Goal: Navigation & Orientation: Find specific page/section

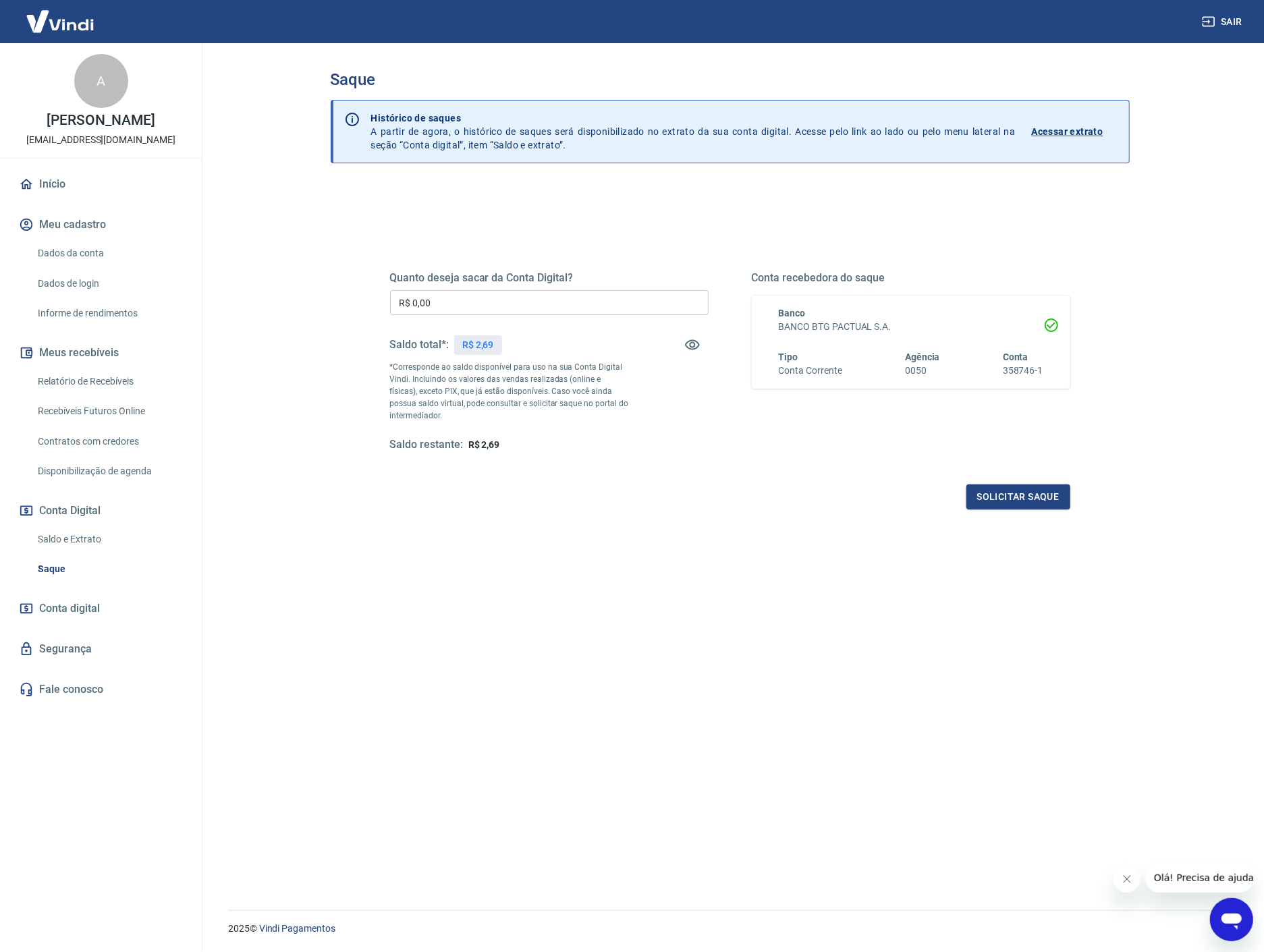
click at [562, 335] on div "Saldo total*: R$ 2,69" at bounding box center [549, 344] width 319 height 32
click at [524, 381] on p "*Corresponde ao saldo disponível para uso na sua Conta Digital Vindi. Incluindo…" at bounding box center [509, 391] width 239 height 61
click at [83, 530] on link "Saldo e Extrato" at bounding box center [109, 539] width 153 height 27
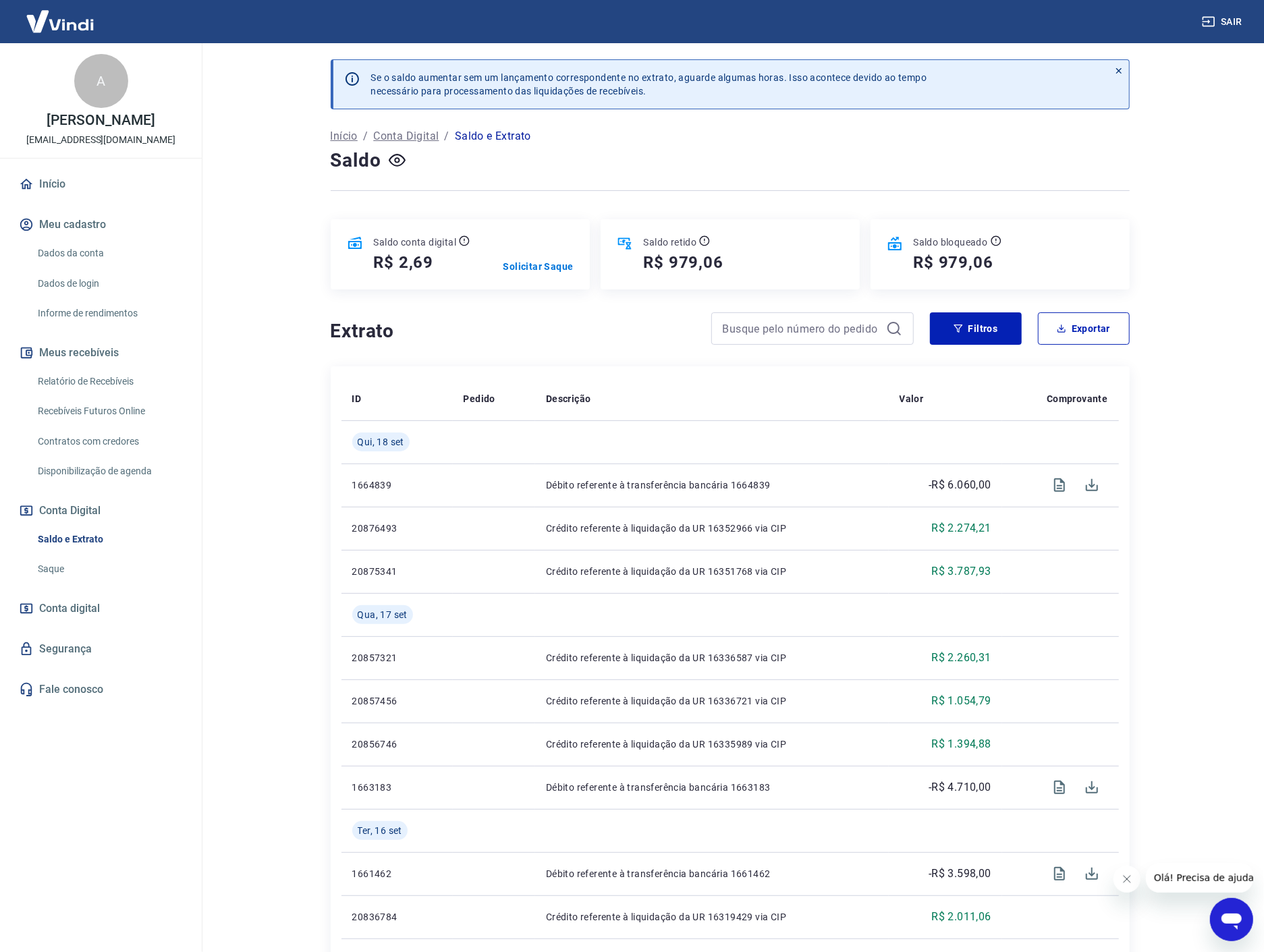
click at [108, 447] on link "Contratos com credores" at bounding box center [109, 441] width 153 height 27
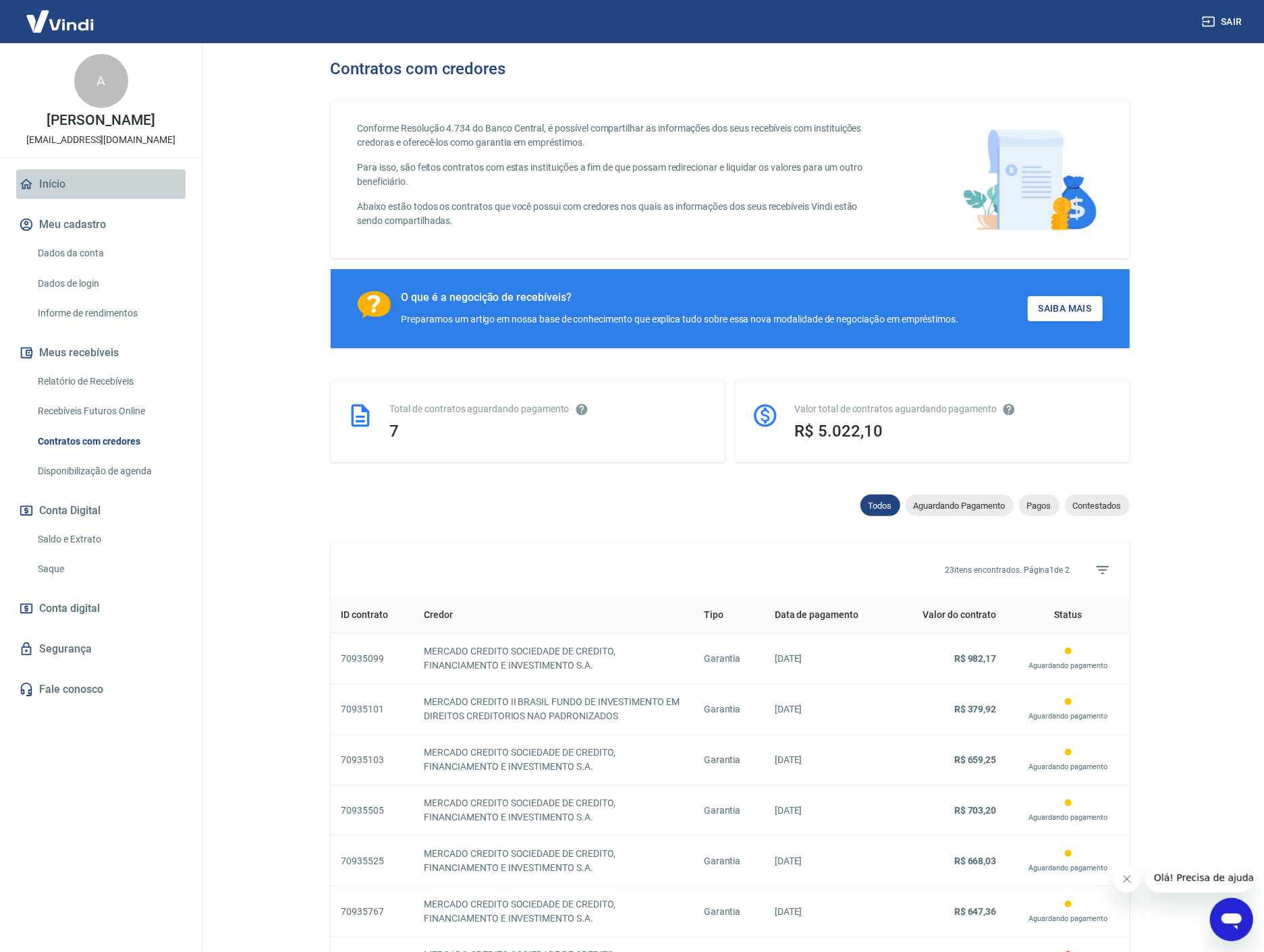
click at [62, 178] on link "Início" at bounding box center [101, 184] width 170 height 29
